Goal: Task Accomplishment & Management: Manage account settings

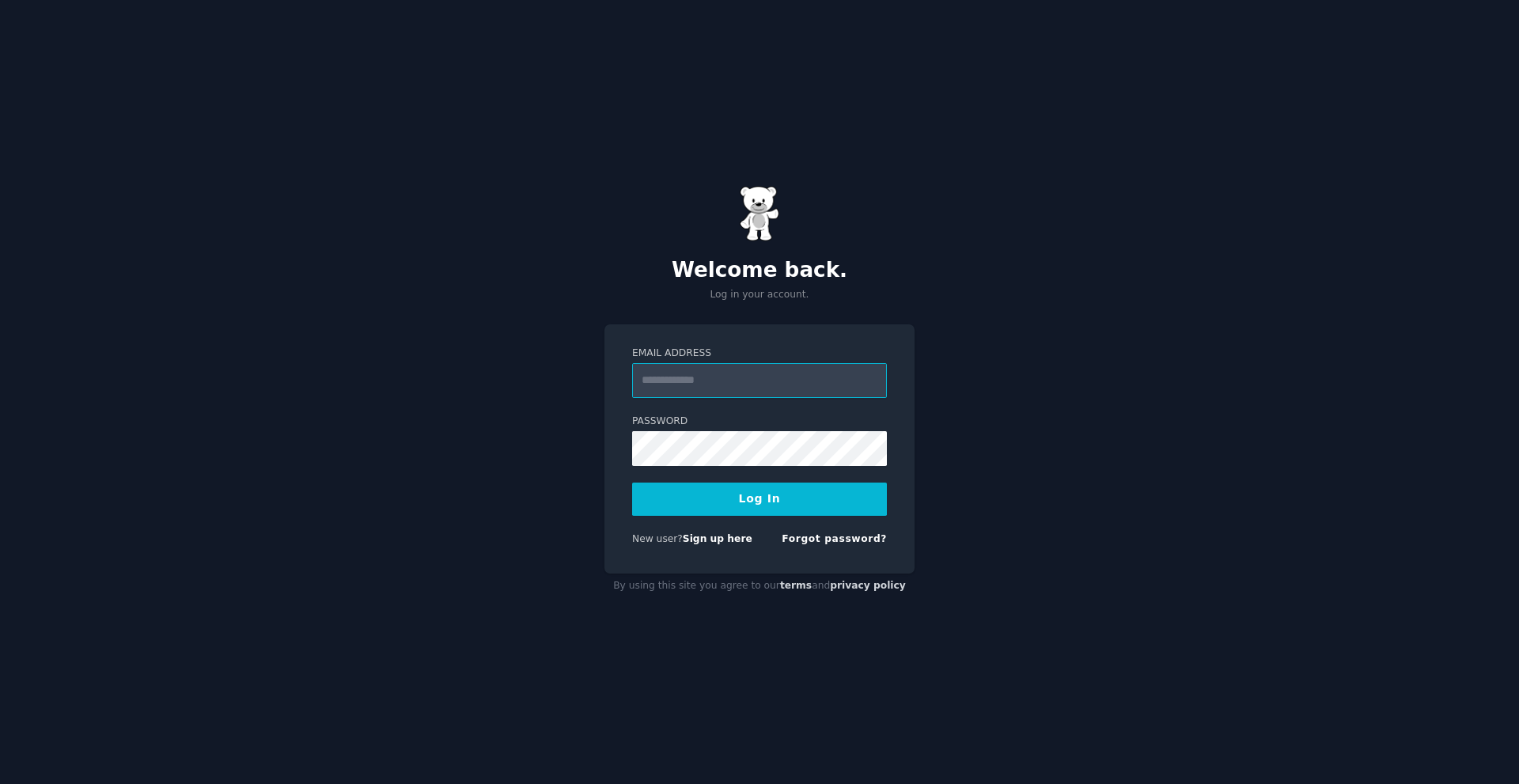
type input "**********"
click at [762, 493] on button "Log In" at bounding box center [760, 499] width 255 height 33
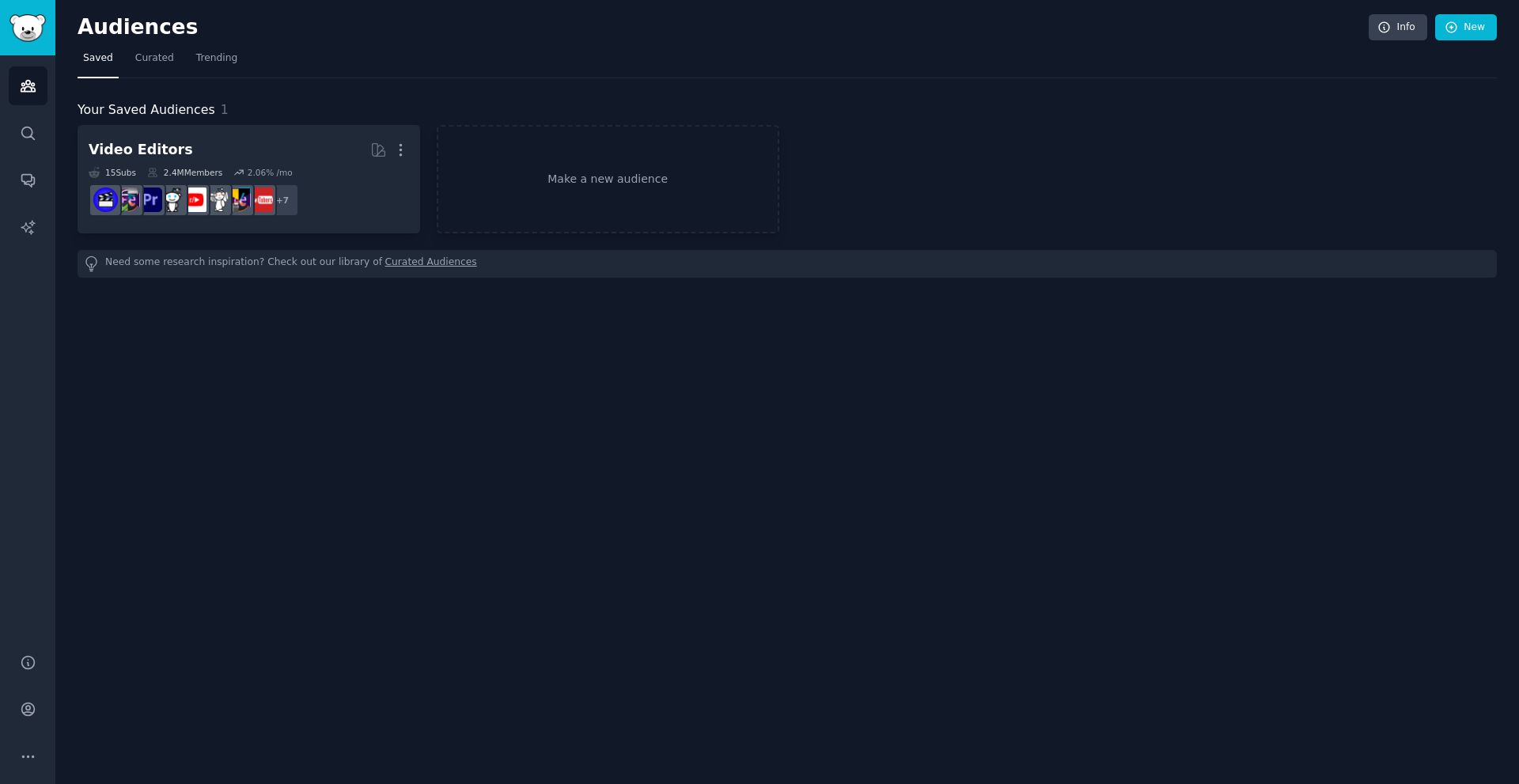
click at [761, 483] on div "Audiences Info New Saved Curated Trending Your Saved Audiences 1 Video Editors …" at bounding box center [787, 392] width 1464 height 784
